Goal: Find specific page/section: Find specific page/section

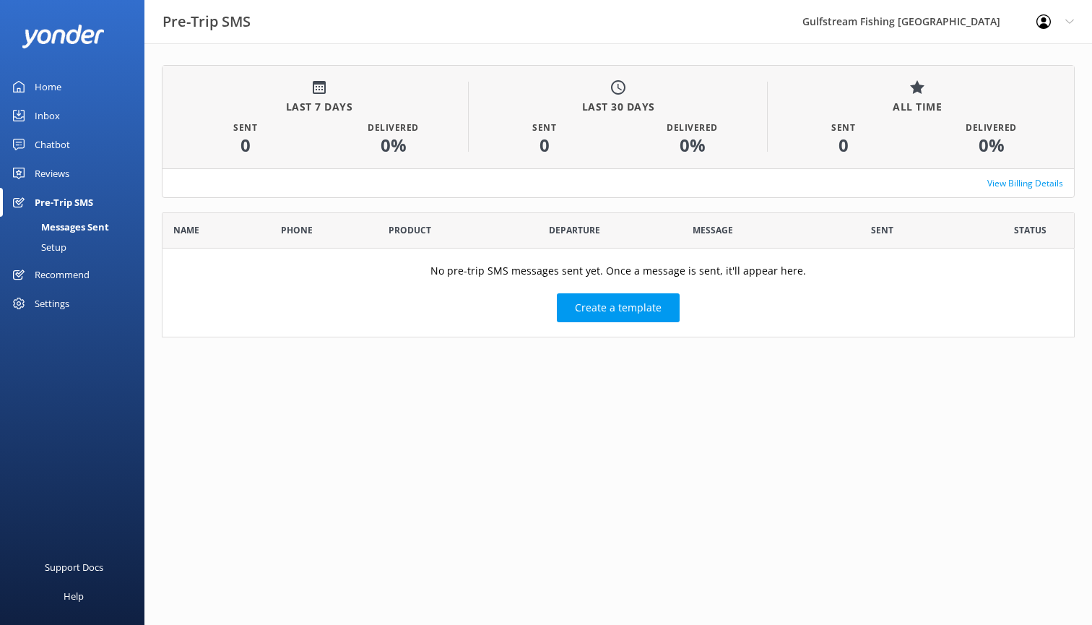
scroll to position [125, 913]
click at [96, 226] on div "Messages Sent" at bounding box center [59, 227] width 100 height 20
click at [71, 225] on div "Messages Sent" at bounding box center [59, 227] width 100 height 20
